Goal: Communication & Community: Answer question/provide support

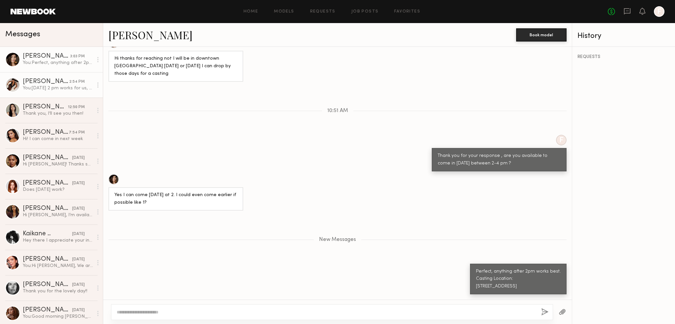
click at [59, 97] on link "Karina V. 2:54 PM You: Thursday 2 pm works for us, please confirm. Thank you" at bounding box center [51, 84] width 103 height 25
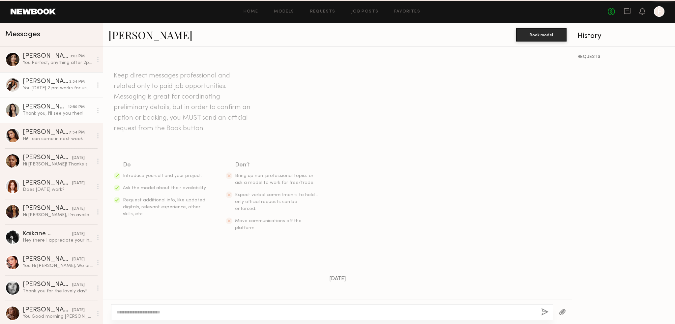
scroll to position [353, 0]
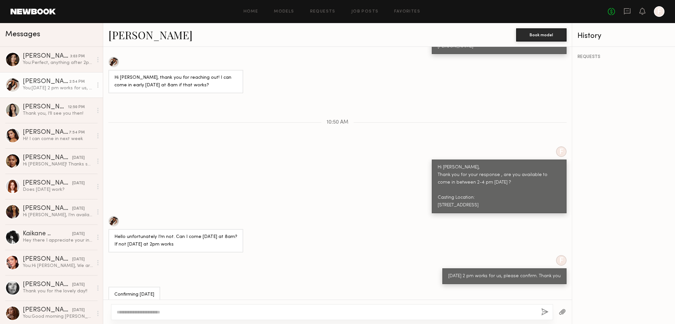
click at [59, 74] on link "Karina V. 2:54 PM You: Thursday 2 pm works for us, please confirm. Thank you" at bounding box center [51, 84] width 103 height 25
click at [65, 104] on div "Sharon C. 12:50 PM" at bounding box center [58, 107] width 70 height 7
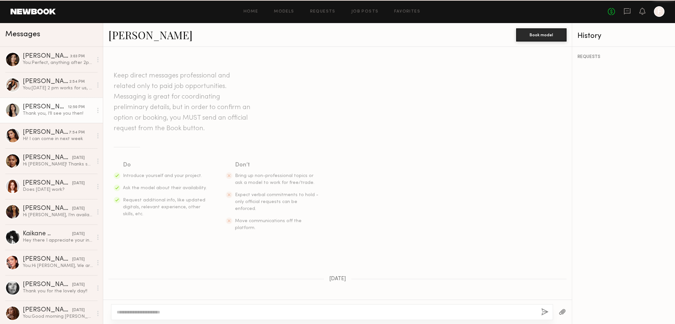
scroll to position [353, 0]
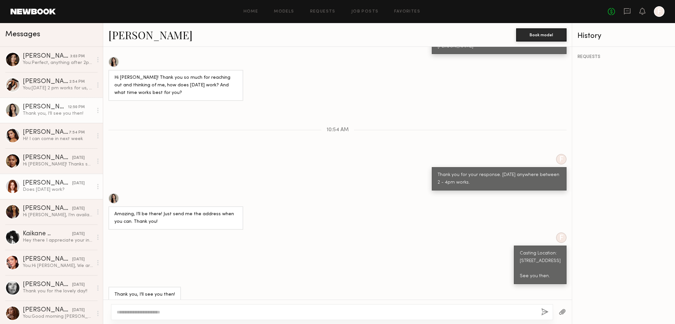
click at [55, 142] on link "Annika R. 08/25/2025 Does Wednesday work?" at bounding box center [51, 186] width 103 height 25
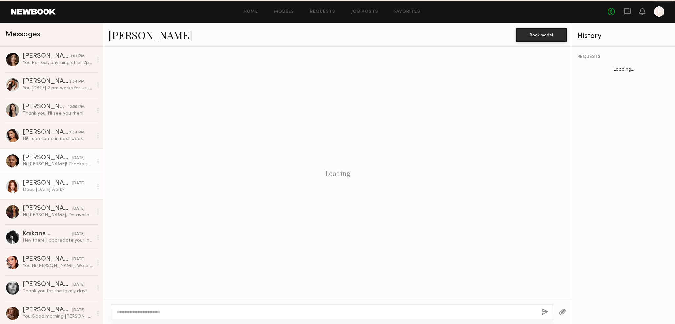
scroll to position [464, 0]
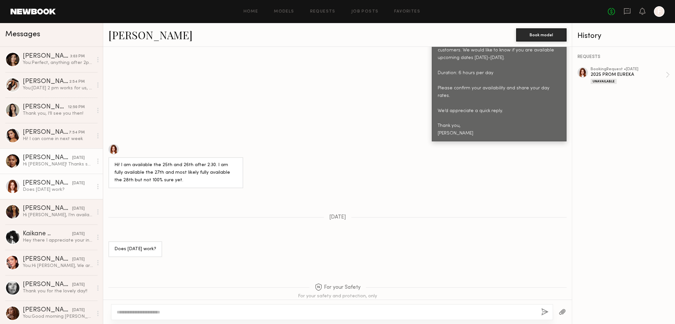
click at [58, 142] on link "Drew S. yesterday Hi Emeli! Thanks so much for reaching out, unfortunately i’ll…" at bounding box center [51, 160] width 103 height 25
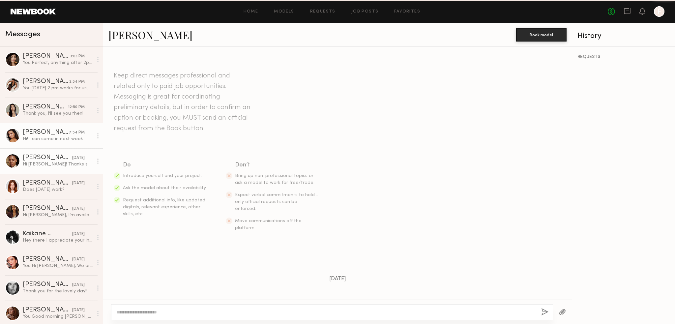
scroll to position [329, 0]
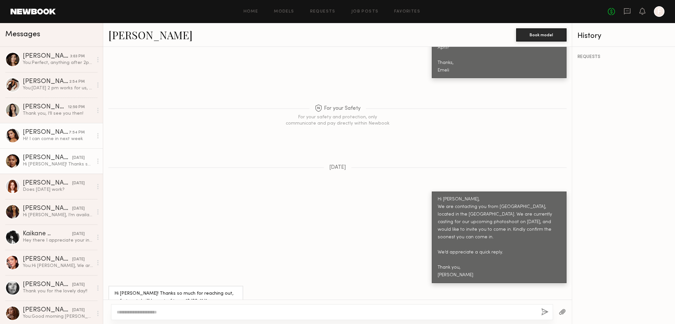
click at [66, 142] on link "Ella J. 7:54 PM Hi! I can come in next week" at bounding box center [51, 135] width 103 height 25
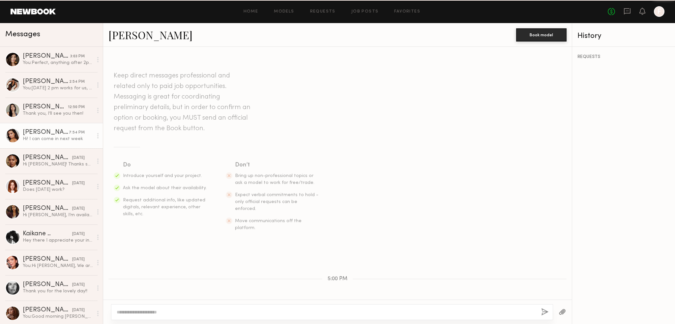
scroll to position [116, 0]
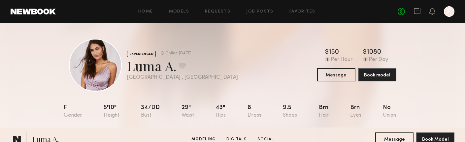
scroll to position [165, 0]
